Goal: Find specific page/section

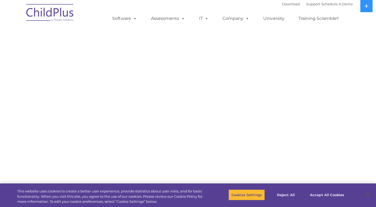
select select "MEDIUM"
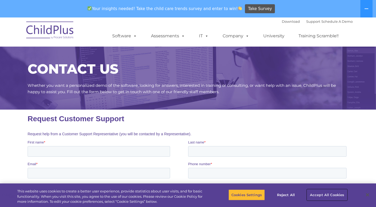
click at [323, 195] on button "Accept All Cookies" at bounding box center [327, 195] width 40 height 11
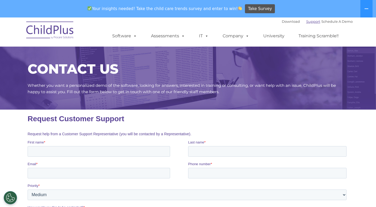
click at [310, 20] on div "Download Support | Schedule A Demo " at bounding box center [316, 21] width 71 height 8
click at [310, 23] on link "Support" at bounding box center [313, 21] width 14 height 4
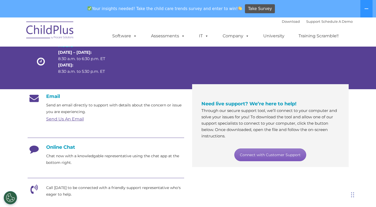
scroll to position [53, 0]
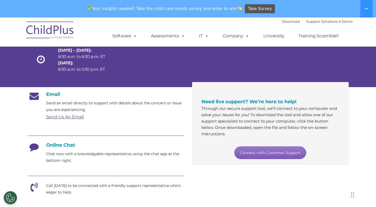
click at [279, 154] on link "Connect with Customer Support" at bounding box center [270, 153] width 72 height 13
